Goal: Find specific page/section: Find specific page/section

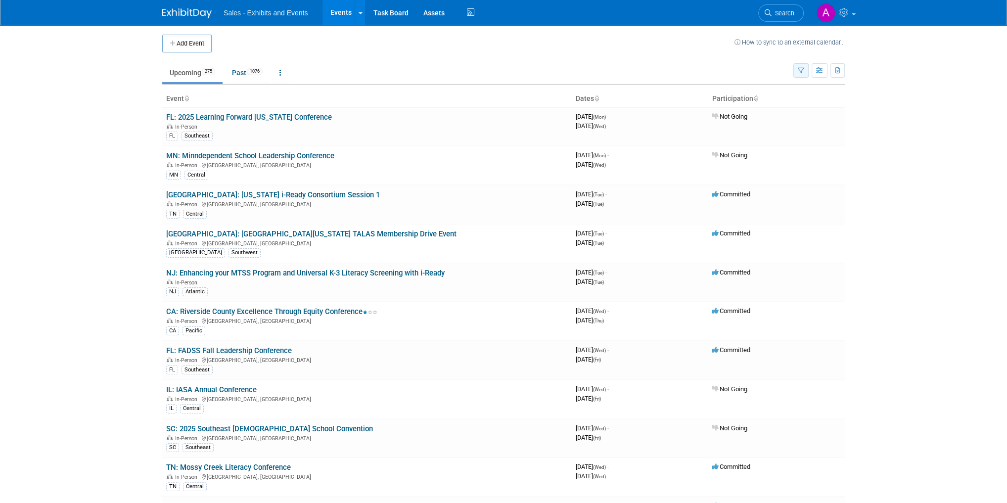
click at [803, 74] on button "button" at bounding box center [800, 70] width 15 height 14
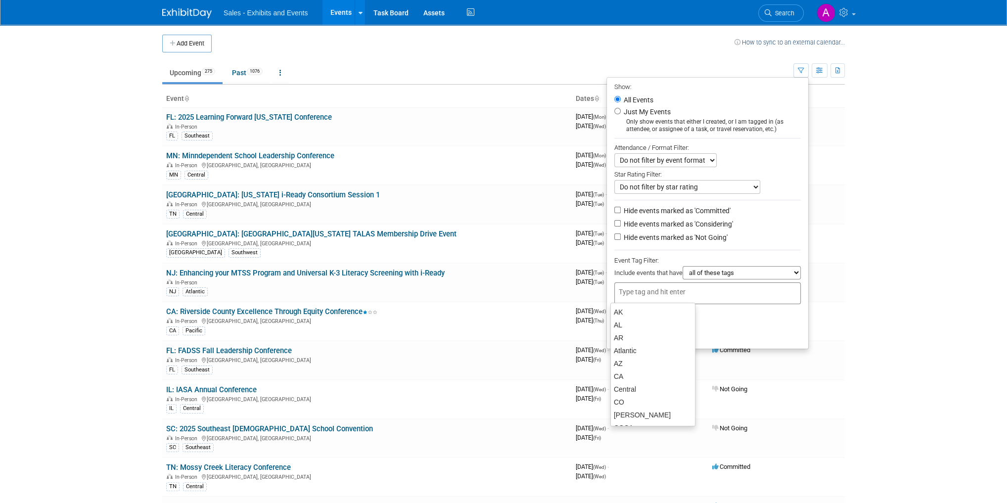
click at [642, 294] on input "text" at bounding box center [658, 292] width 79 height 10
type input "wv"
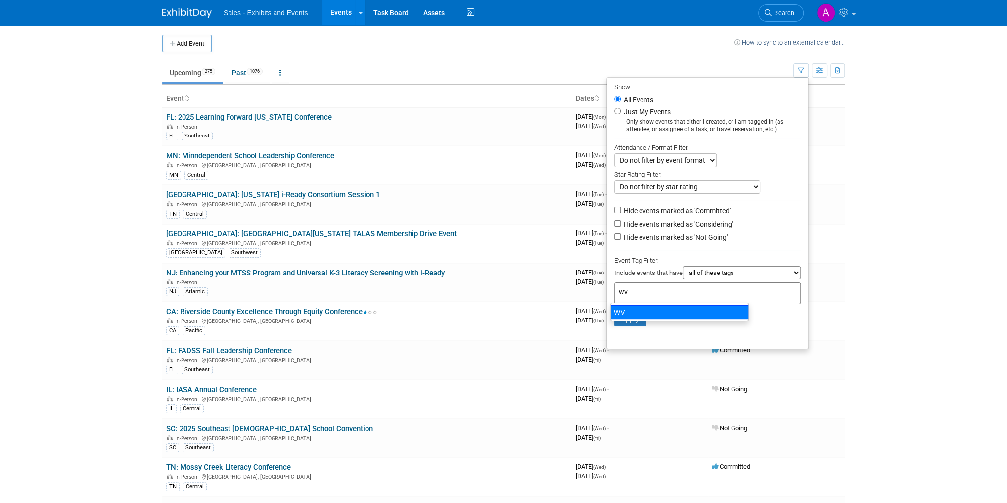
click at [640, 303] on ul "WV" at bounding box center [679, 312] width 138 height 19
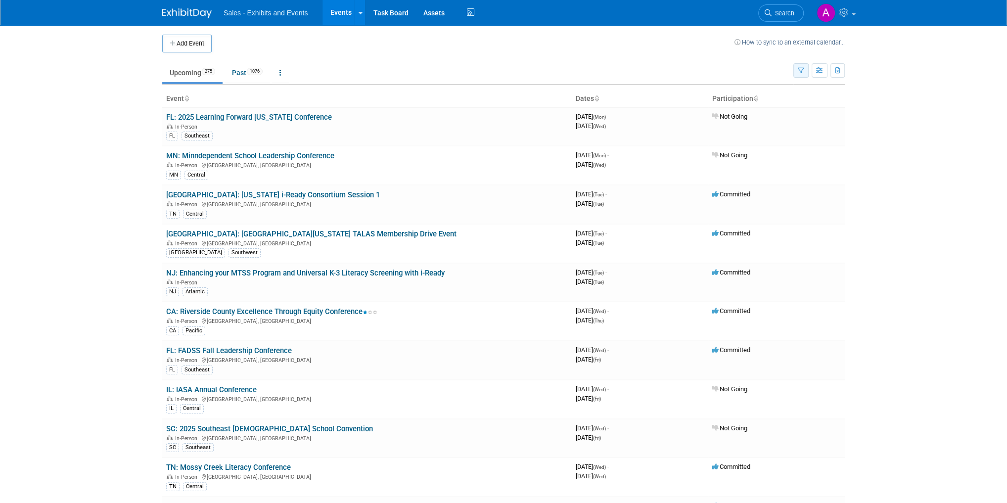
click at [806, 69] on button "button" at bounding box center [800, 70] width 15 height 14
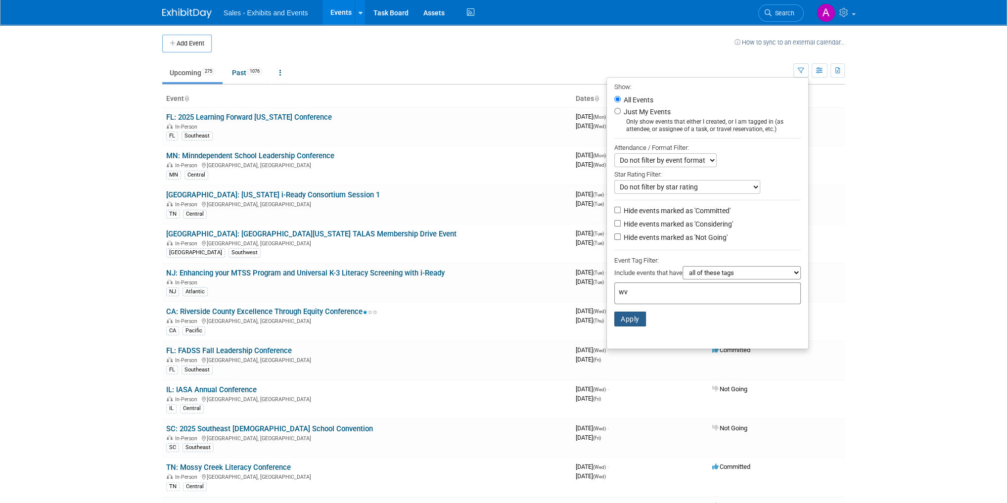
click at [626, 314] on button "Apply" at bounding box center [630, 319] width 32 height 15
